Goal: Find specific page/section: Find specific page/section

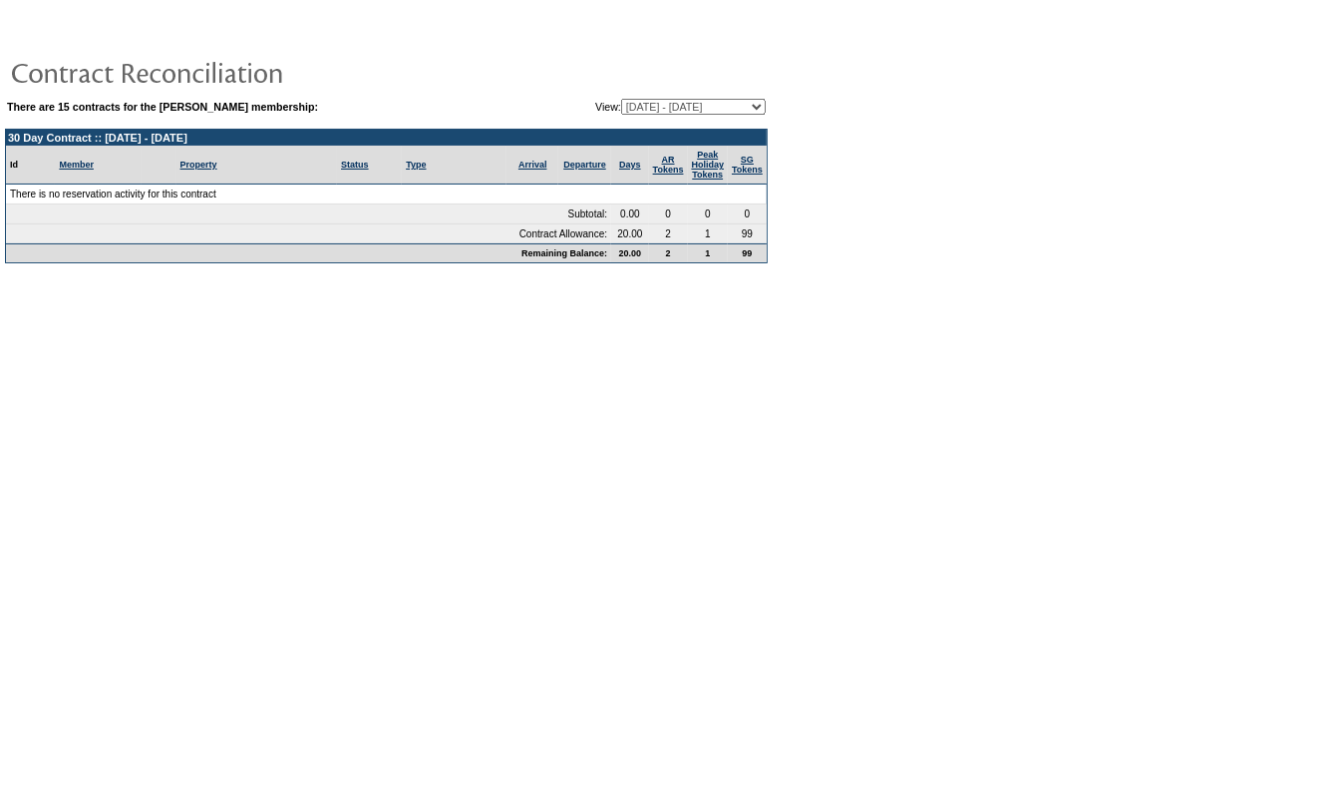
click at [722, 93] on table "There are 15 contracts for the [PERSON_NAME] membership: View: [DATE] - [DATE] …" at bounding box center [386, 140] width 773 height 256
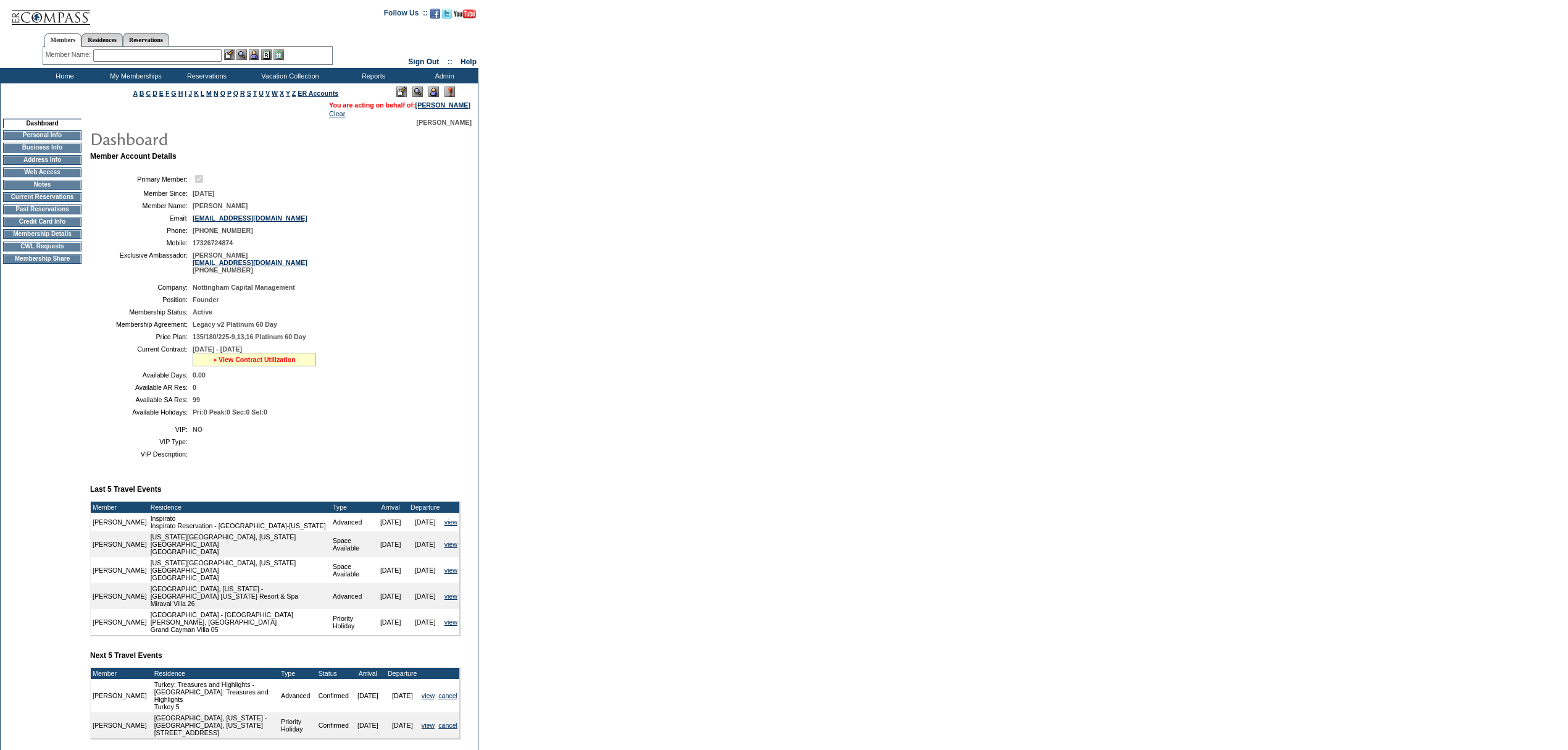
click at [241, 363] on link "» View Contract Utilization" at bounding box center [254, 359] width 83 height 7
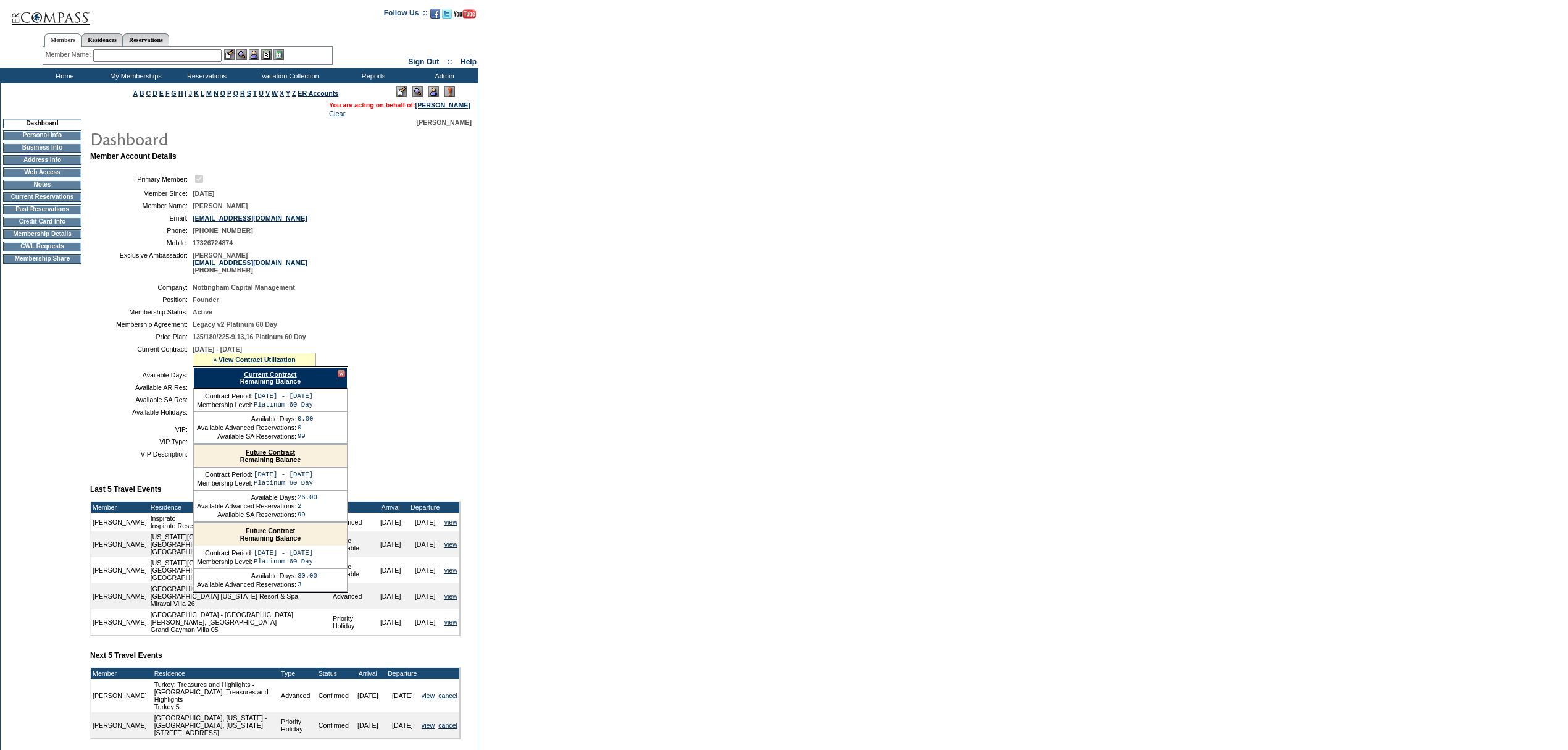
click at [248, 385] on div "Current Contract Remaining Balance" at bounding box center [270, 377] width 154 height 22
click at [248, 378] on link "Current Contract" at bounding box center [270, 374] width 53 height 7
click at [144, 48] on div "Member Name: Destination or Residence: ReservationId:" at bounding box center [188, 56] width 290 height 18
click at [142, 58] on input "text" at bounding box center [157, 56] width 128 height 12
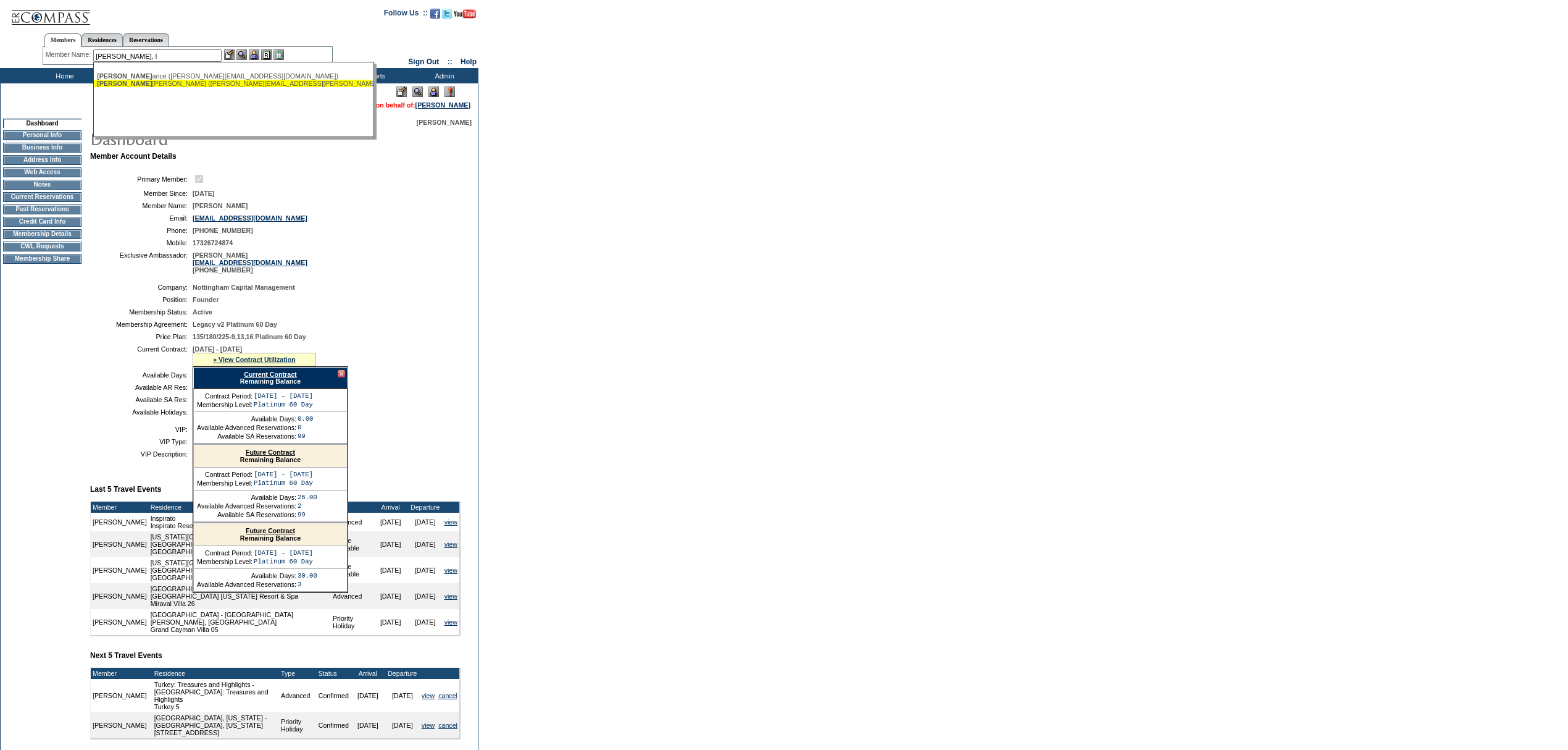
click at [150, 82] on div "[PERSON_NAME], [PERSON_NAME] ([PERSON_NAME][EMAIL_ADDRESS][PERSON_NAME][DOMAIN_…" at bounding box center [233, 84] width 272 height 7
type input "[PERSON_NAME] ([PERSON_NAME][EMAIL_ADDRESS][PERSON_NAME][DOMAIN_NAME])"
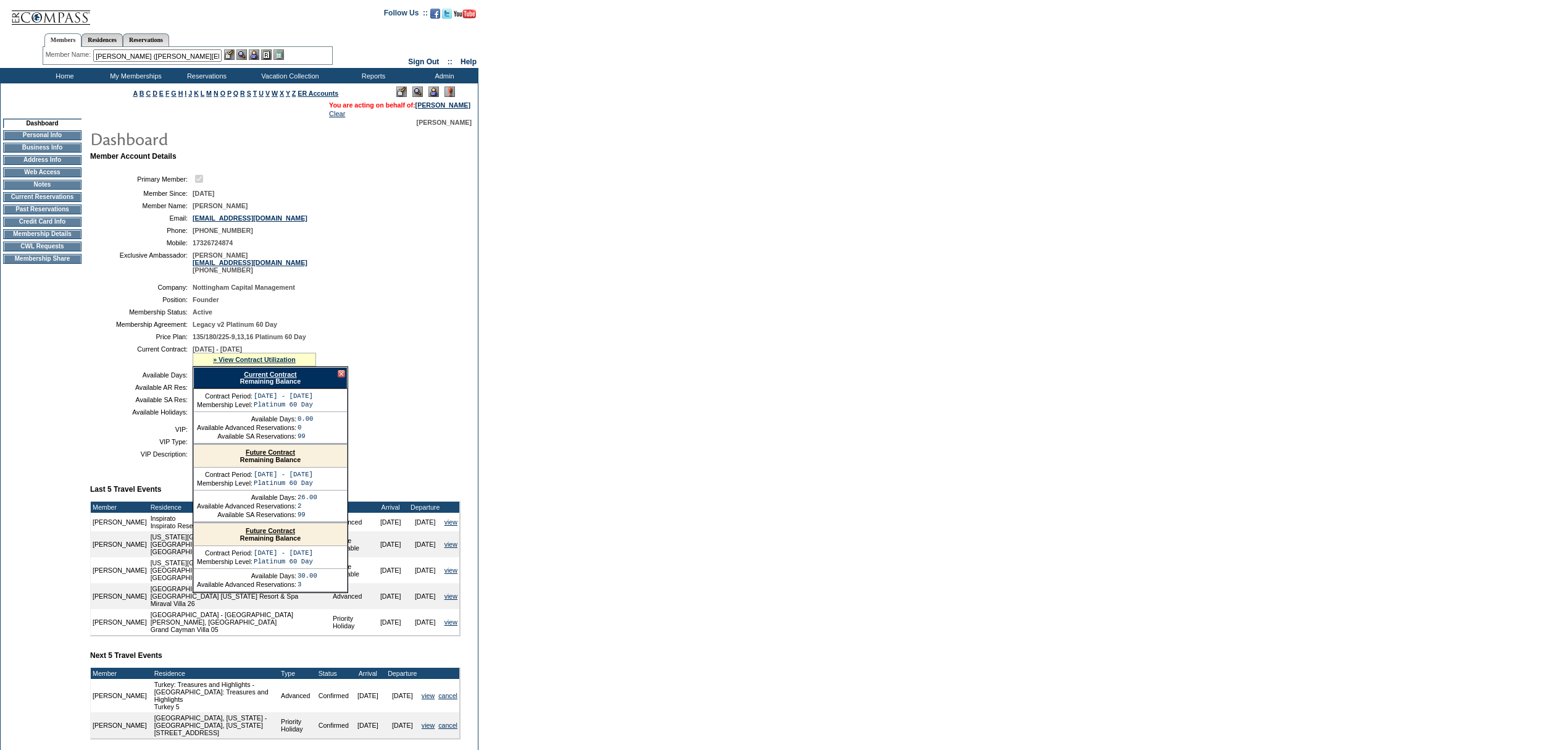
click at [250, 55] on div at bounding box center [254, 55] width 60 height 11
click at [255, 52] on img at bounding box center [254, 55] width 11 height 11
click at [245, 51] on img at bounding box center [241, 55] width 11 height 11
